Goal: Transaction & Acquisition: Purchase product/service

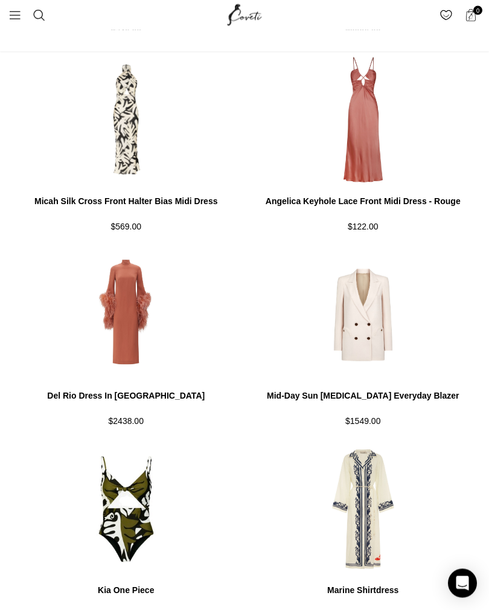
scroll to position [1055, 0]
click at [124, 193] on img at bounding box center [126, 265] width 234 height 145
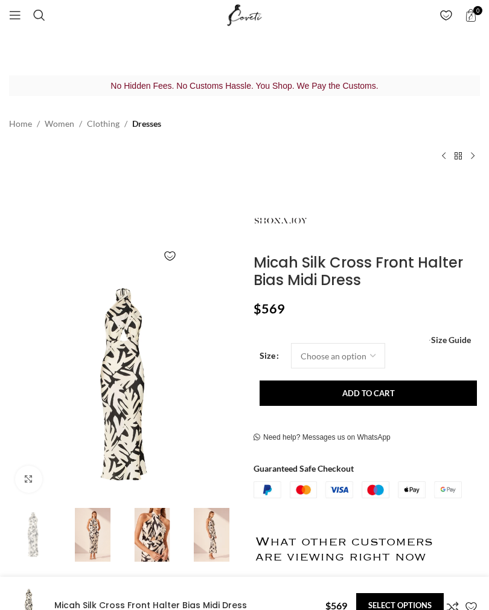
click at [214, 516] on img at bounding box center [212, 535] width 54 height 54
click at [221, 531] on img at bounding box center [212, 535] width 54 height 54
click at [156, 533] on img at bounding box center [153, 535] width 54 height 54
click at [165, 535] on img at bounding box center [153, 535] width 54 height 54
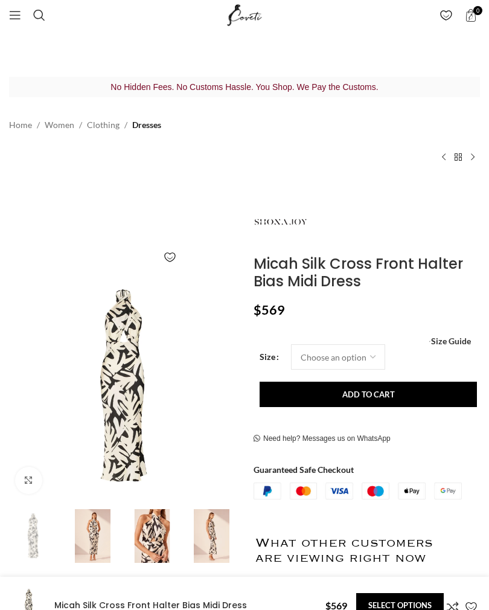
click at [89, 533] on img at bounding box center [93, 536] width 54 height 54
click at [247, 605] on h4 "Micah Silk Cross Front Halter Bias Midi Dress" at bounding box center [185, 605] width 262 height 12
